Goal: Task Accomplishment & Management: Complete application form

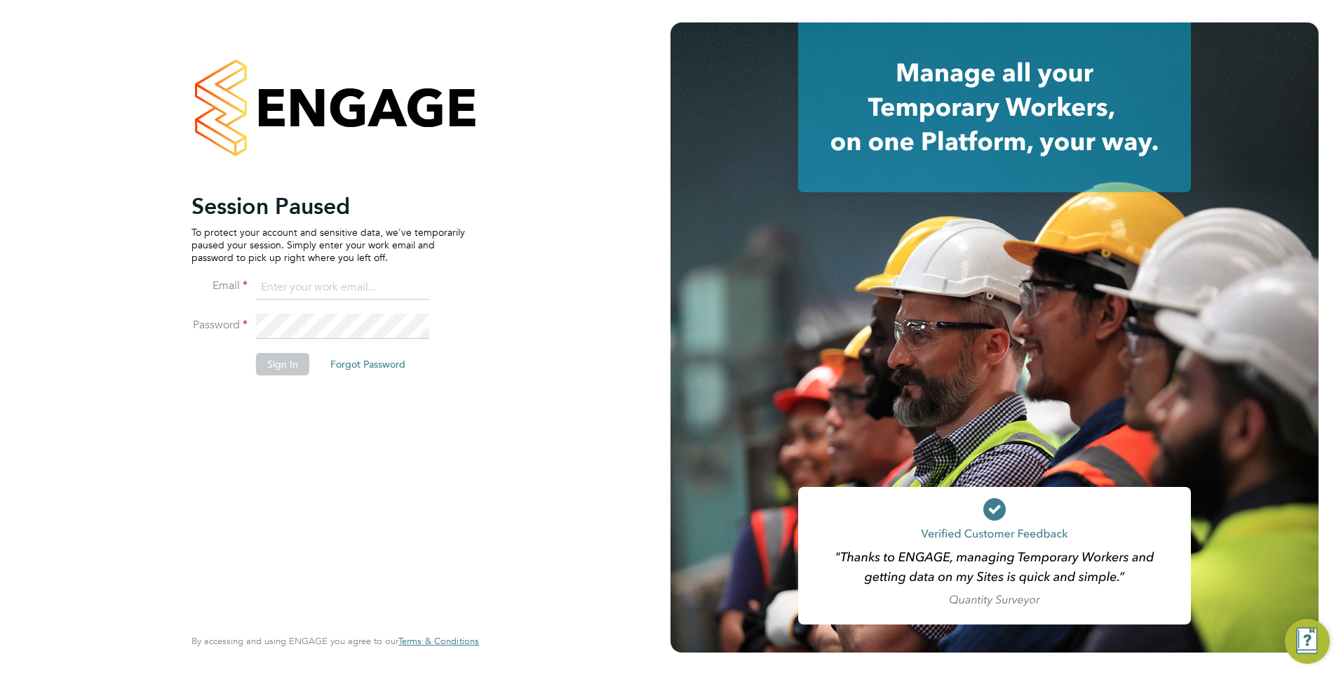
type input "[EMAIL_ADDRESS][DOMAIN_NAME]"
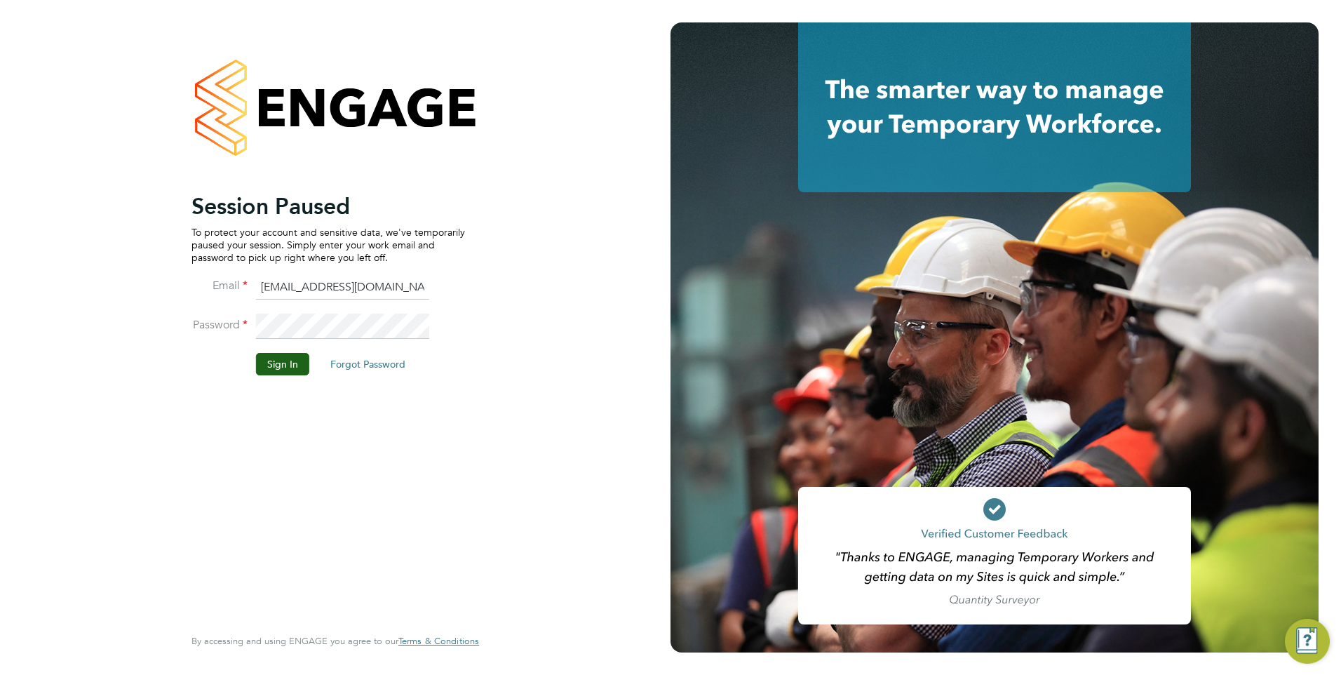
click at [612, 358] on div "Session Paused To protect your account and sensitive data, we've temporarily pa…" at bounding box center [335, 337] width 670 height 675
click at [283, 363] on button "Sign In" at bounding box center [282, 364] width 53 height 22
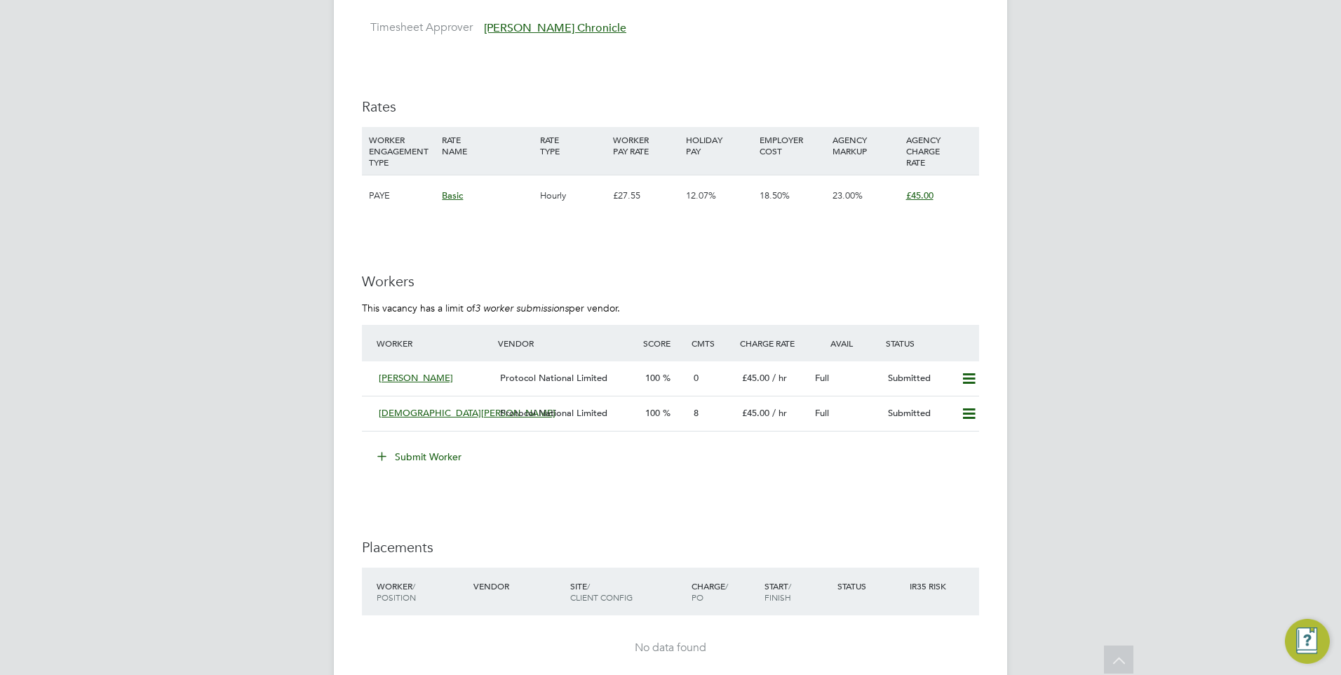
scroll to position [2174, 0]
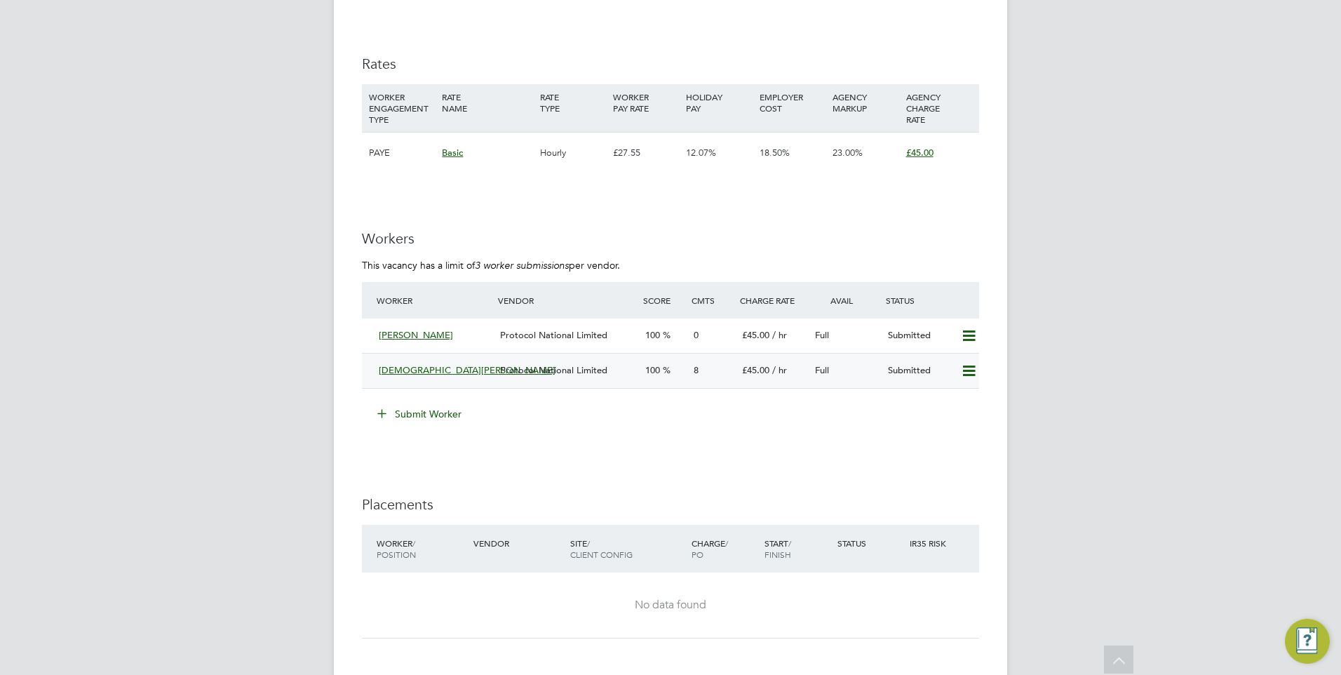
click at [525, 373] on span "Protocol National Limited" at bounding box center [553, 370] width 107 height 12
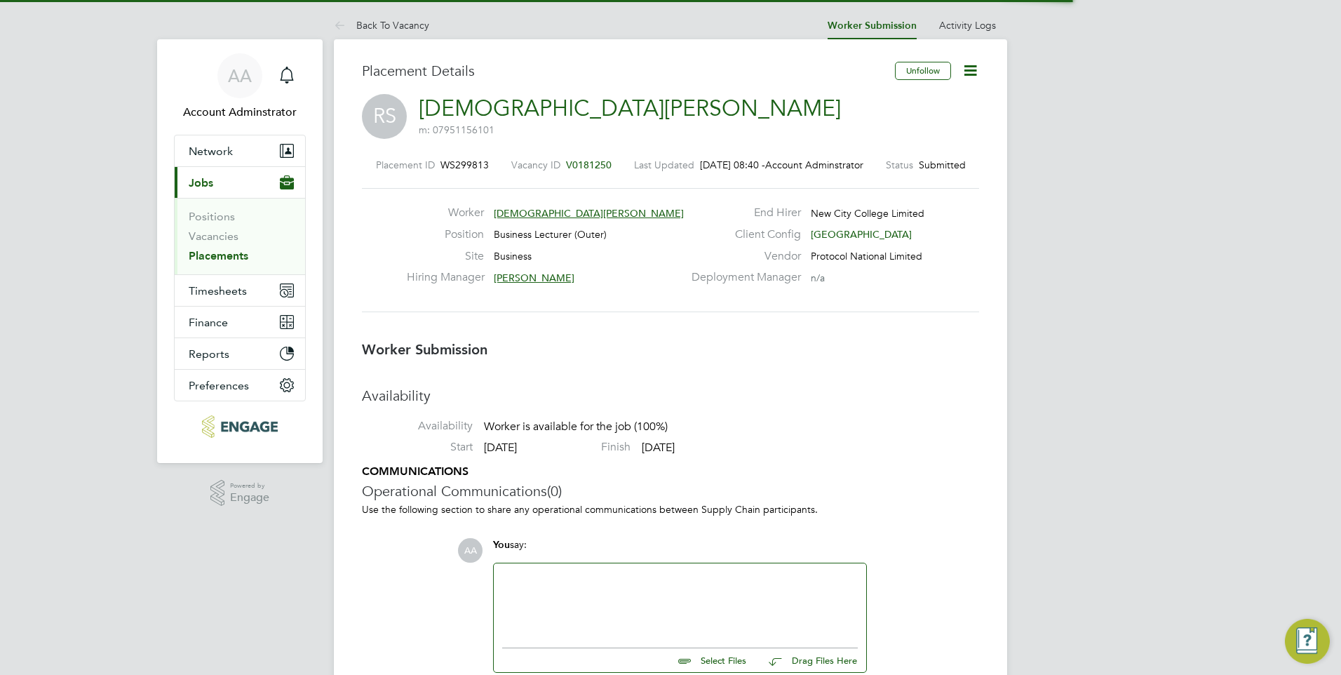
scroll to position [7, 7]
